Goal: Navigation & Orientation: Find specific page/section

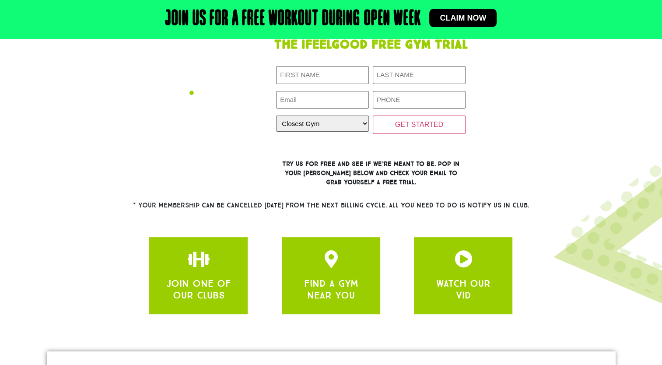
scroll to position [233, 0]
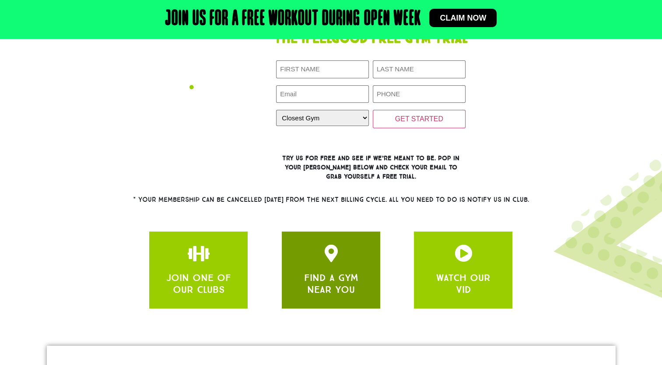
click at [349, 278] on link "FIND A GYM NEAR YOU" at bounding box center [331, 283] width 54 height 23
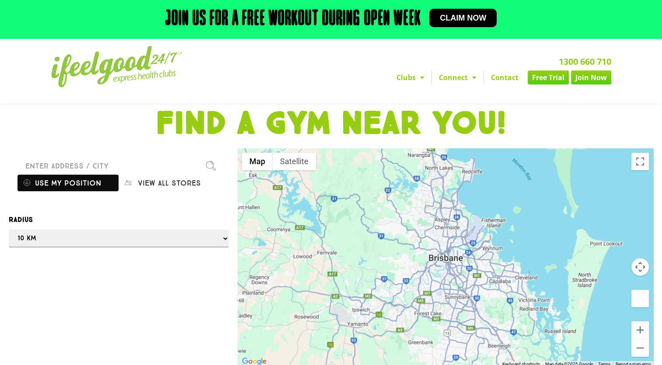
click at [90, 181] on button "Use my position" at bounding box center [68, 183] width 101 height 17
click at [92, 162] on div at bounding box center [331, 182] width 662 height 365
click at [157, 183] on div at bounding box center [331, 182] width 662 height 365
